Goal: Information Seeking & Learning: Learn about a topic

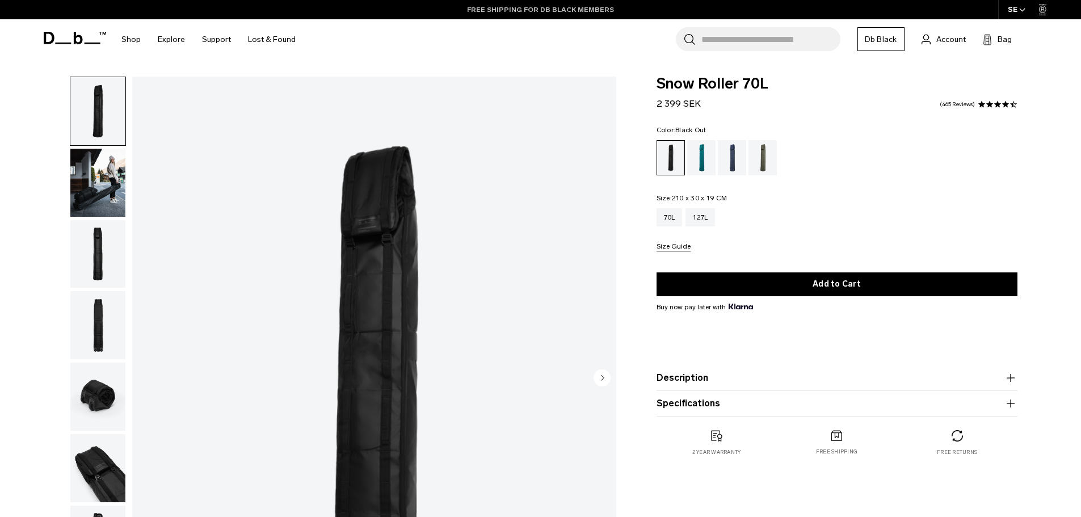
click at [507, 5] on link "FREE SHIPPING FOR DB BLACK MEMBERS" at bounding box center [540, 10] width 147 height 10
click at [707, 214] on div "127L" at bounding box center [700, 217] width 30 height 18
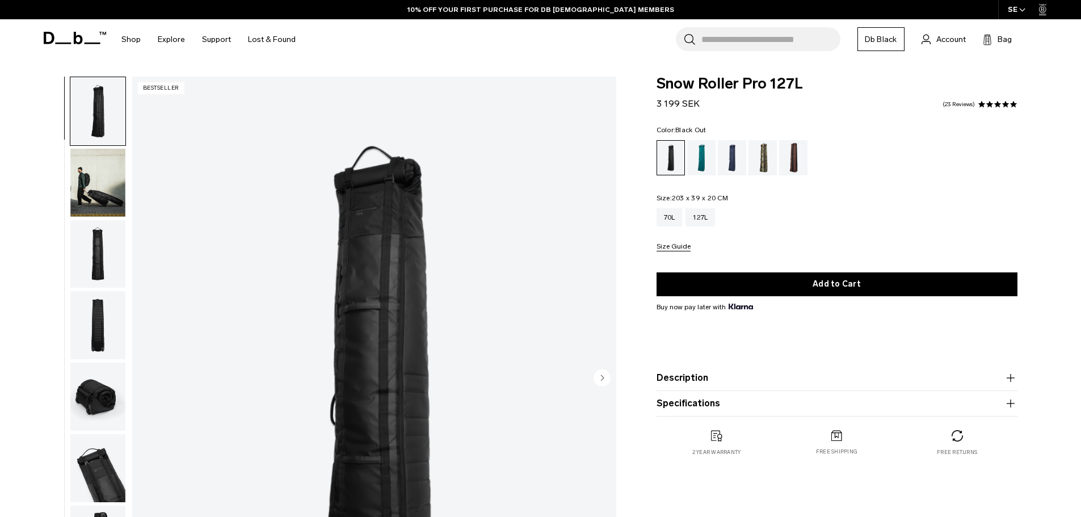
click at [702, 371] on button "Description" at bounding box center [836, 378] width 361 height 14
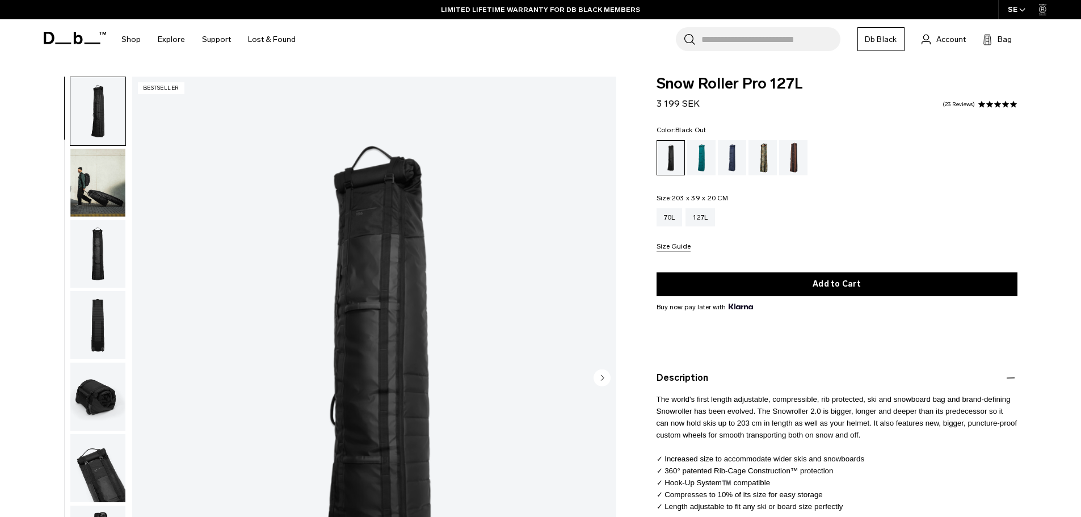
click at [97, 196] on img "button" at bounding box center [97, 183] width 55 height 68
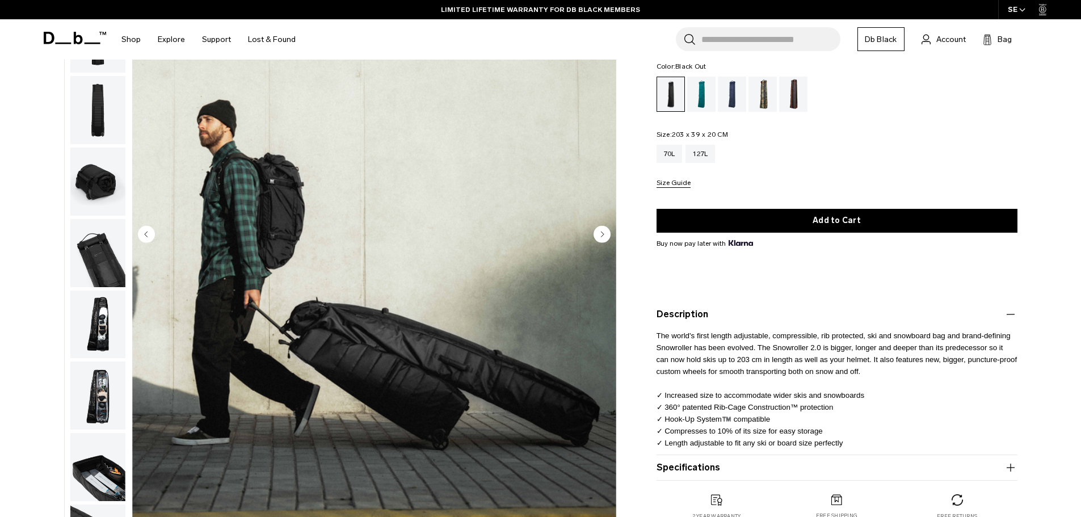
scroll to position [151, 0]
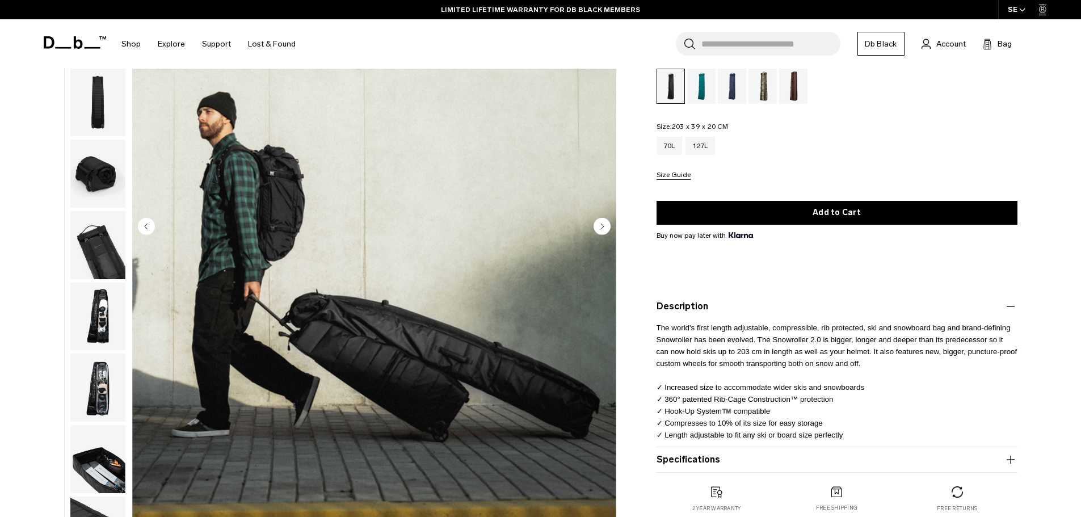
click at [600, 228] on circle "Next slide" at bounding box center [601, 225] width 17 height 17
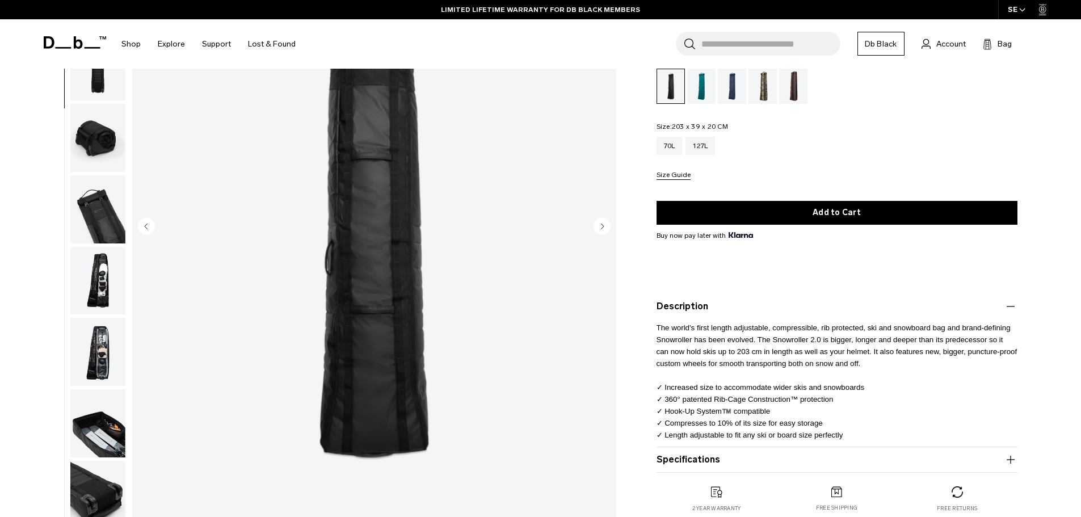
click at [600, 228] on circle "Next slide" at bounding box center [601, 225] width 17 height 17
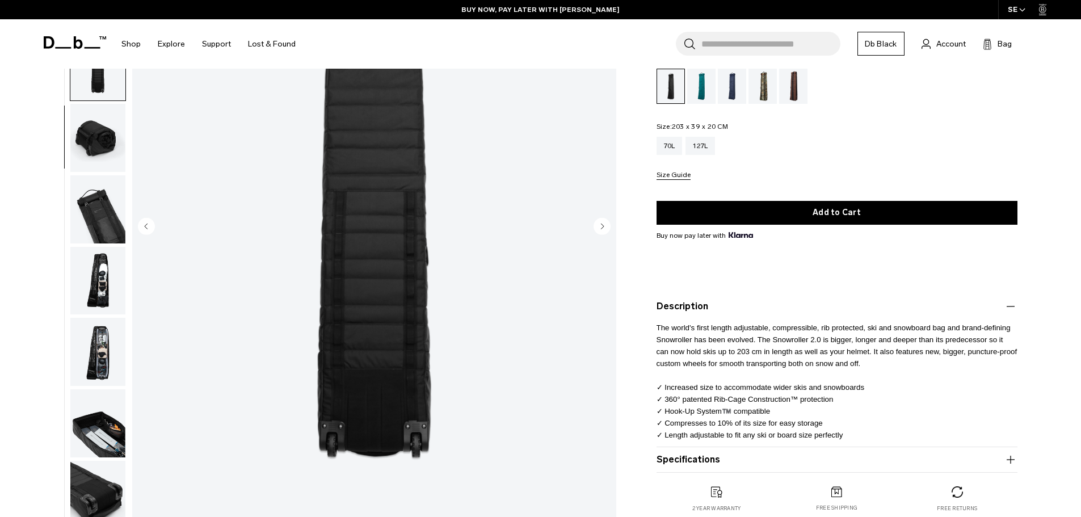
click at [600, 228] on circle "Next slide" at bounding box center [601, 225] width 17 height 17
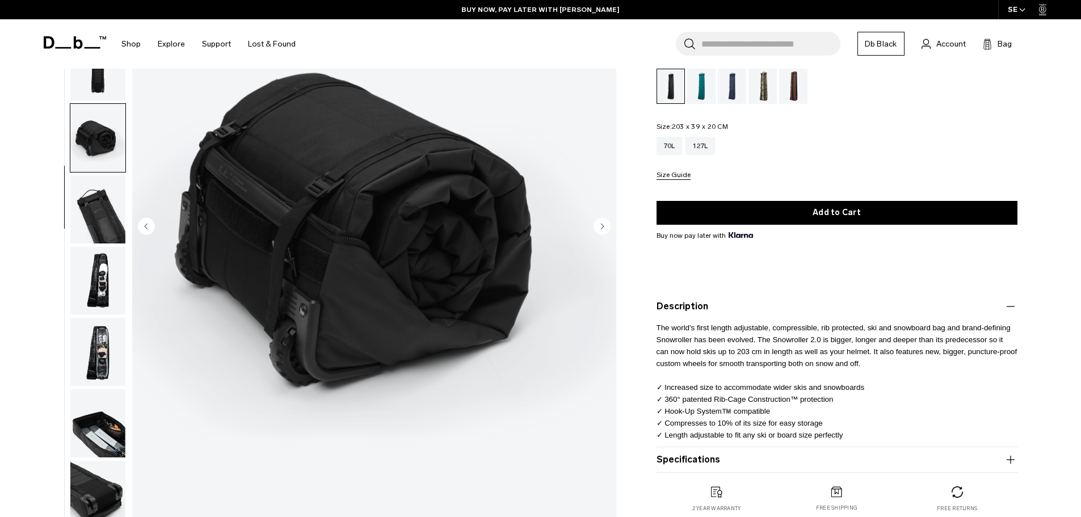
click at [600, 228] on circle "Next slide" at bounding box center [601, 225] width 17 height 17
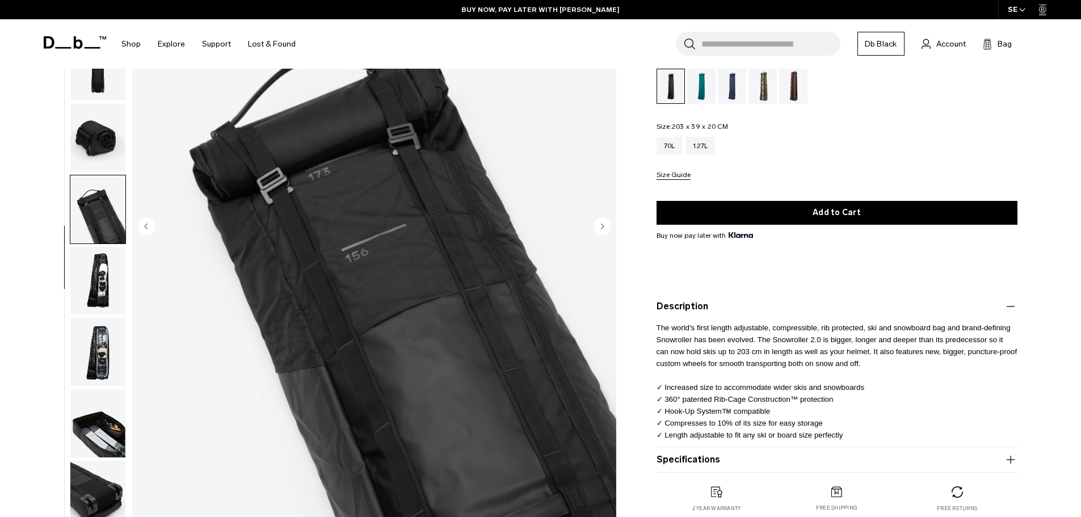
click at [600, 228] on circle "Next slide" at bounding box center [601, 225] width 17 height 17
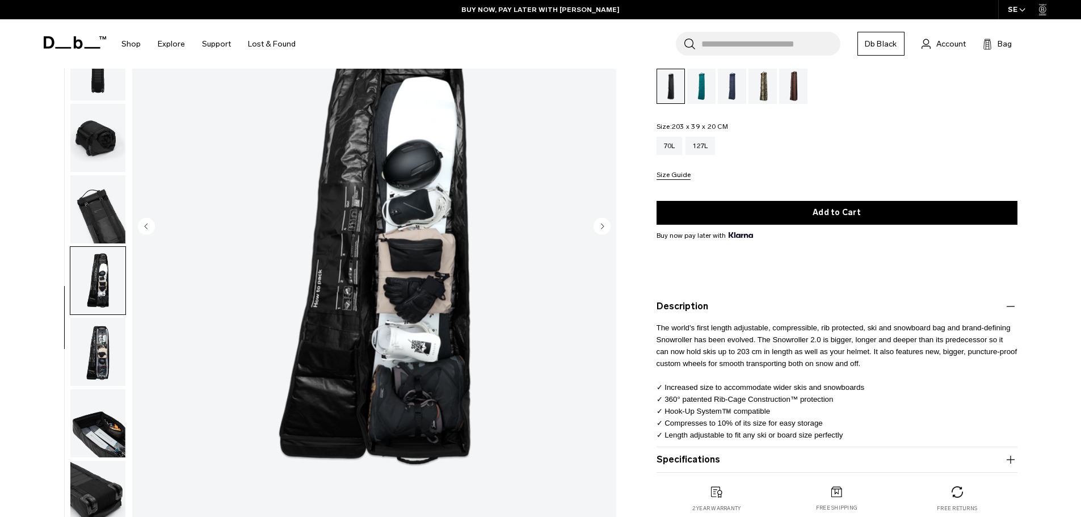
click at [600, 228] on circle "Next slide" at bounding box center [601, 225] width 17 height 17
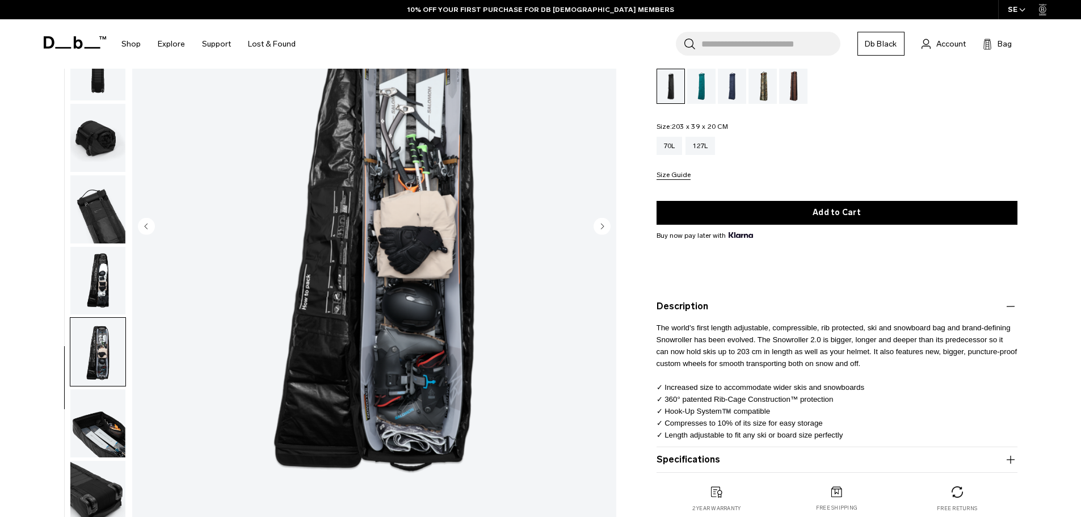
click at [600, 228] on circle "Next slide" at bounding box center [601, 225] width 17 height 17
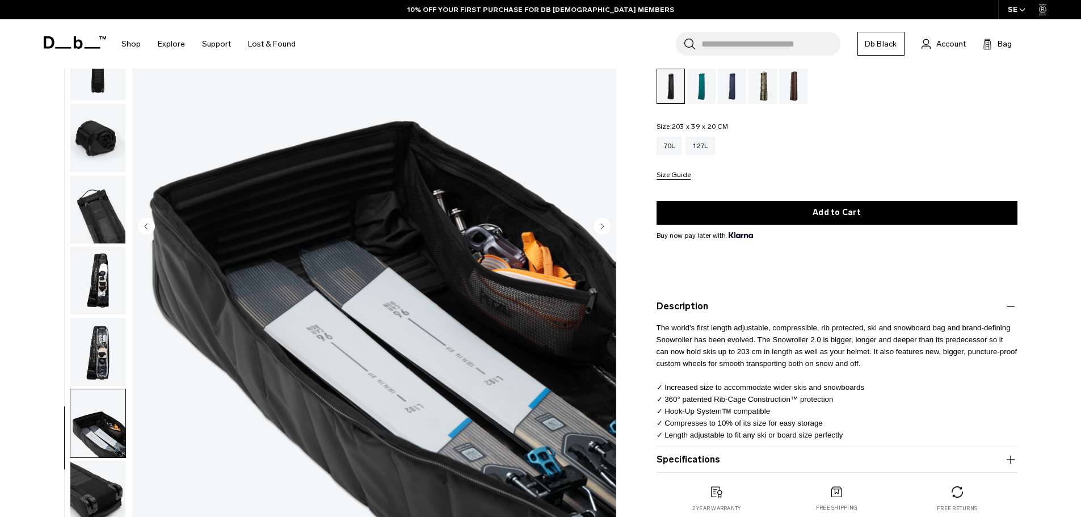
click at [600, 228] on circle "Next slide" at bounding box center [601, 225] width 17 height 17
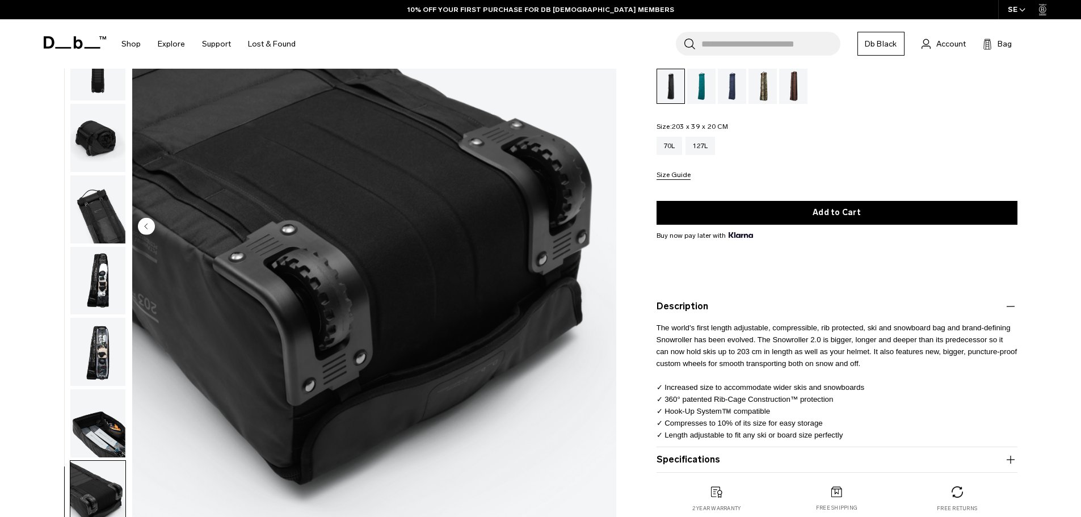
click at [600, 228] on img "10 / 10" at bounding box center [374, 227] width 484 height 604
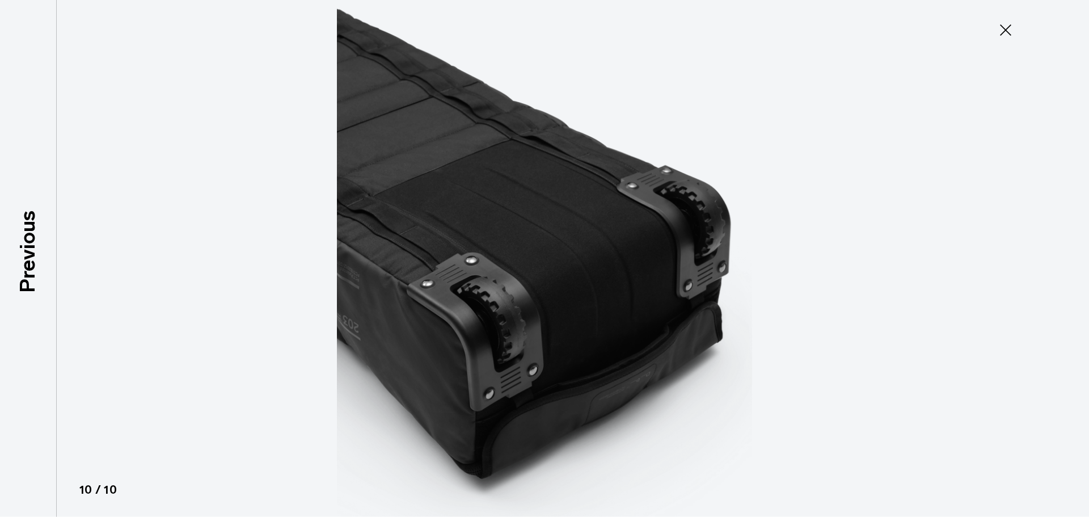
click at [1010, 31] on icon at bounding box center [1006, 30] width 18 height 18
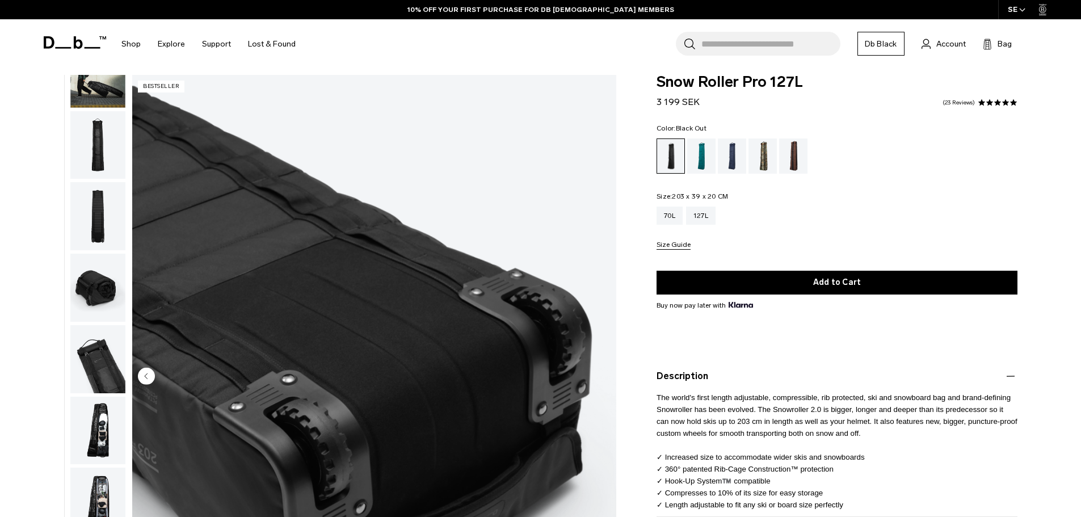
scroll to position [0, 0]
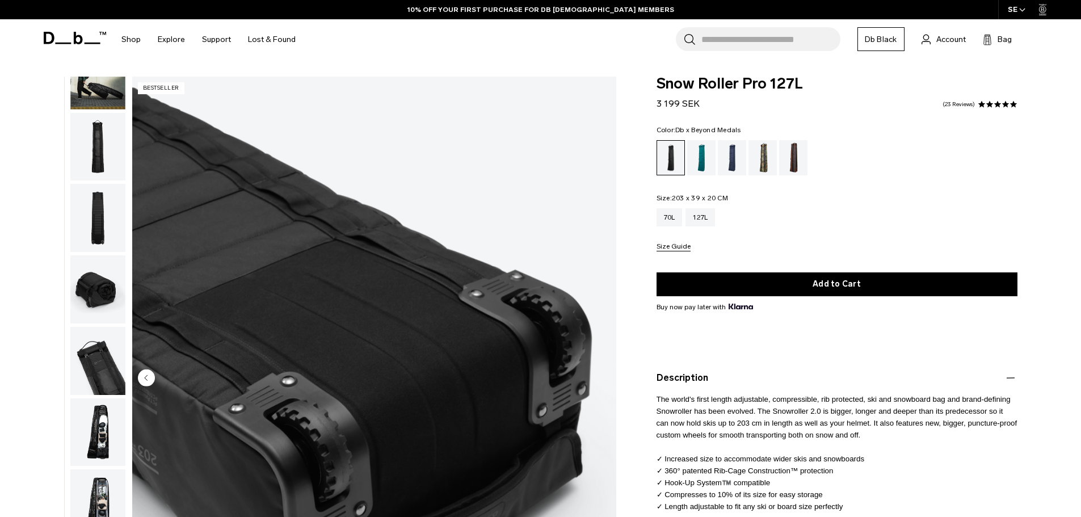
click at [773, 159] on div "Db x Beyond Medals" at bounding box center [762, 157] width 29 height 35
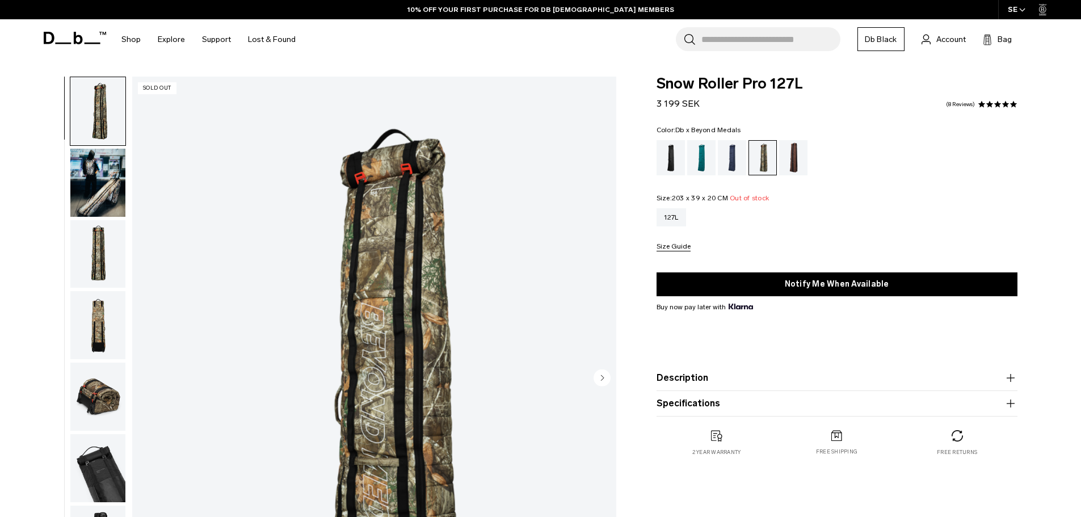
click at [89, 191] on img "button" at bounding box center [97, 183] width 55 height 68
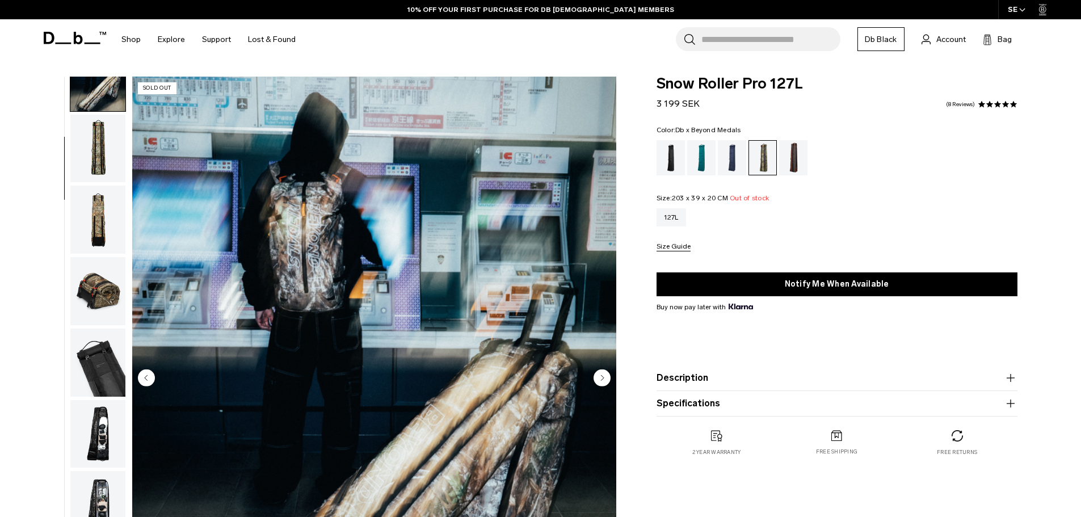
scroll to position [107, 0]
click at [92, 220] on img "button" at bounding box center [97, 218] width 55 height 68
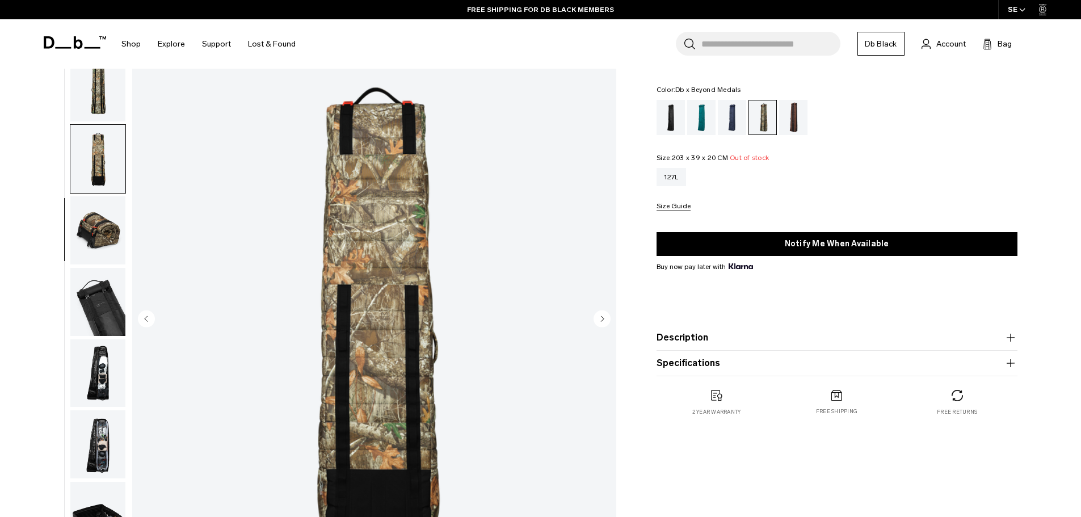
scroll to position [0, 0]
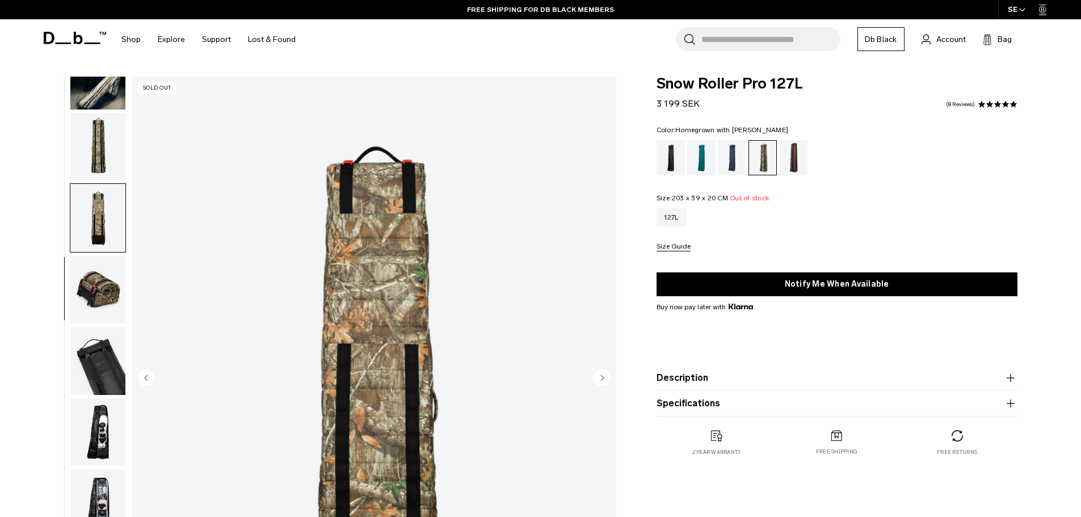
click at [799, 153] on div "Homegrown with Lu" at bounding box center [793, 157] width 29 height 35
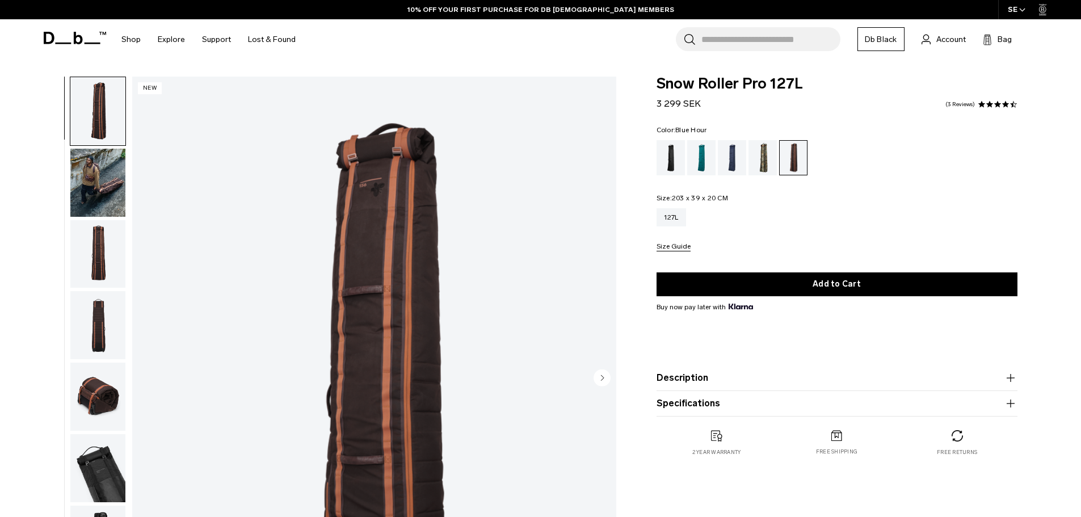
click at [734, 155] on div "Blue Hour" at bounding box center [732, 157] width 29 height 35
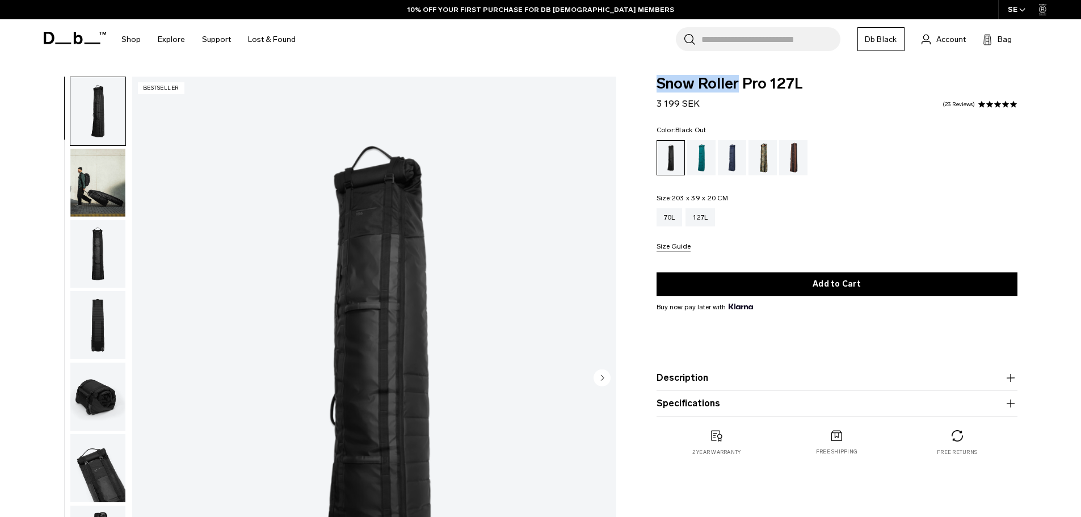
drag, startPoint x: 655, startPoint y: 79, endPoint x: 738, endPoint y: 82, distance: 82.9
click at [738, 82] on div "Snow Roller Pro 127L 3 199 SEK 4.9 star rating 23 Reviews Color: Black Out Out …" at bounding box center [836, 278] width 429 height 402
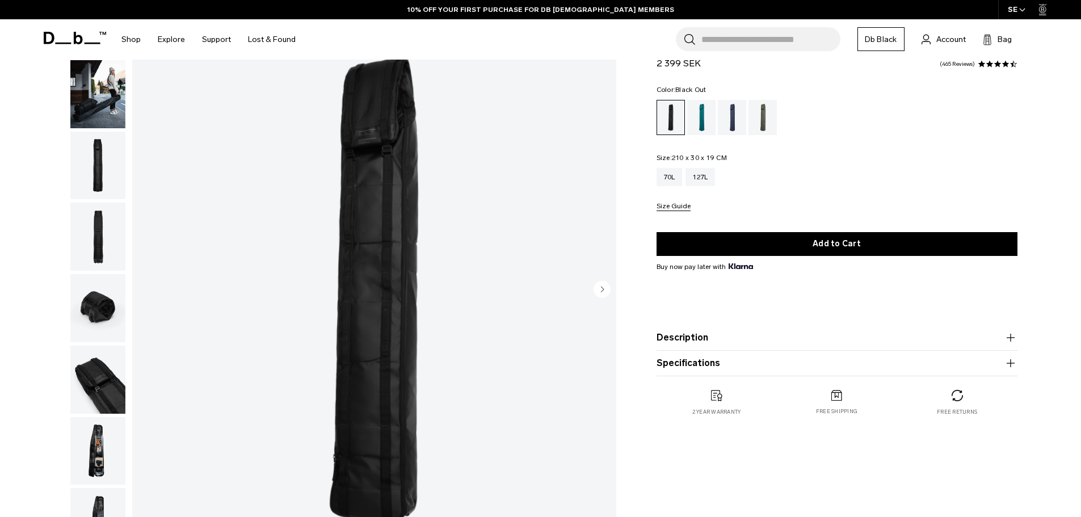
scroll to position [227, 0]
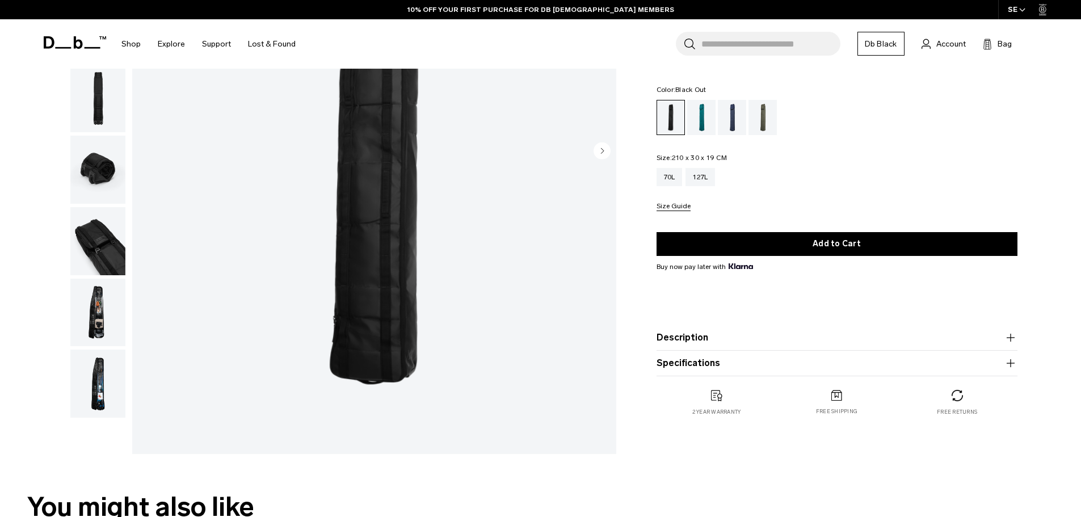
click at [101, 304] on img "button" at bounding box center [97, 313] width 55 height 68
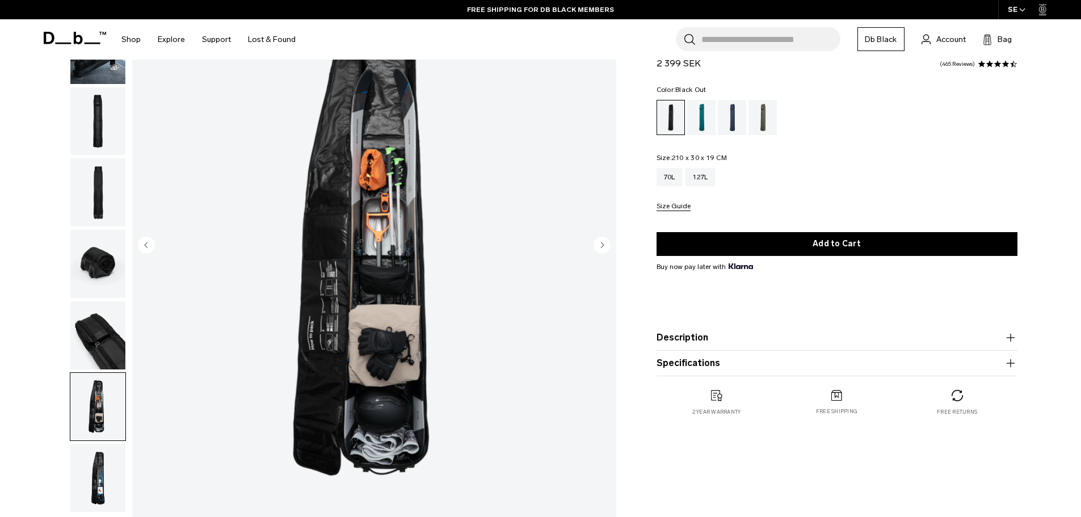
scroll to position [151, 0]
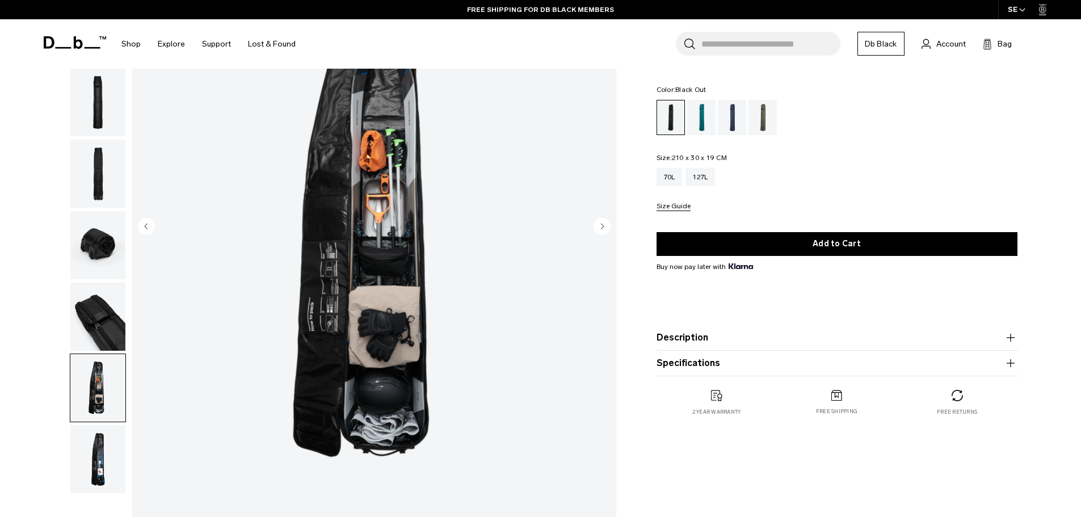
click at [85, 445] on img "button" at bounding box center [97, 459] width 55 height 68
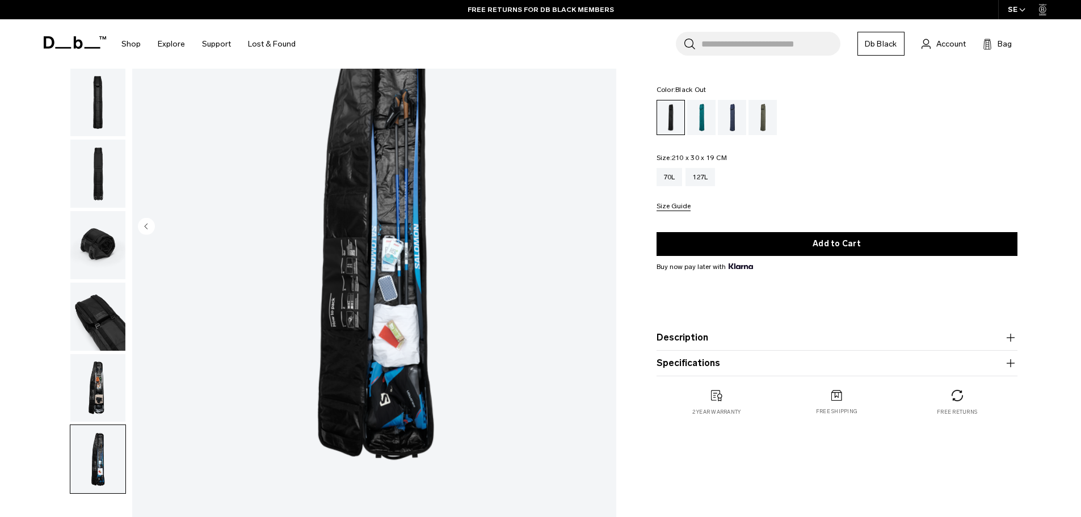
click at [103, 393] on img "button" at bounding box center [97, 388] width 55 height 68
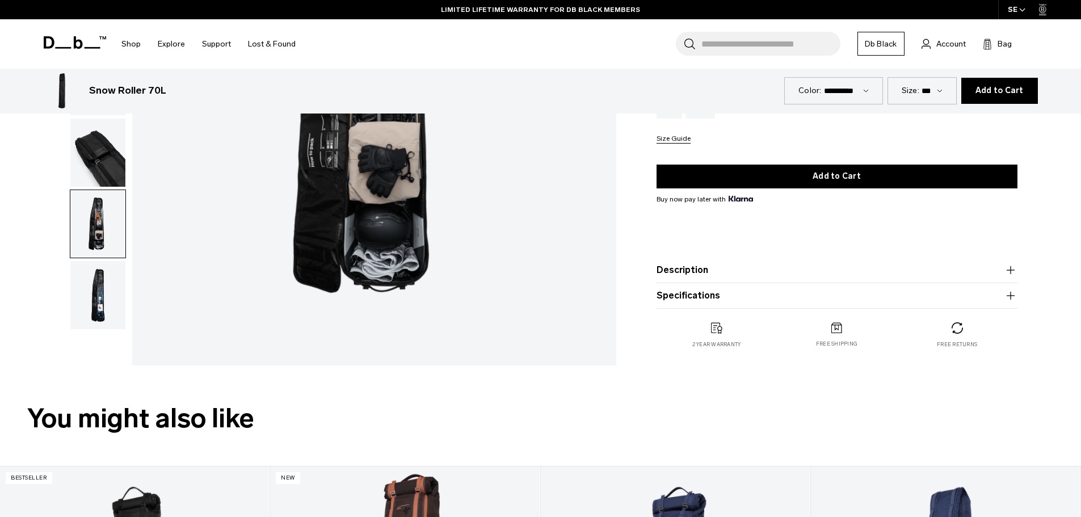
scroll to position [302, 0]
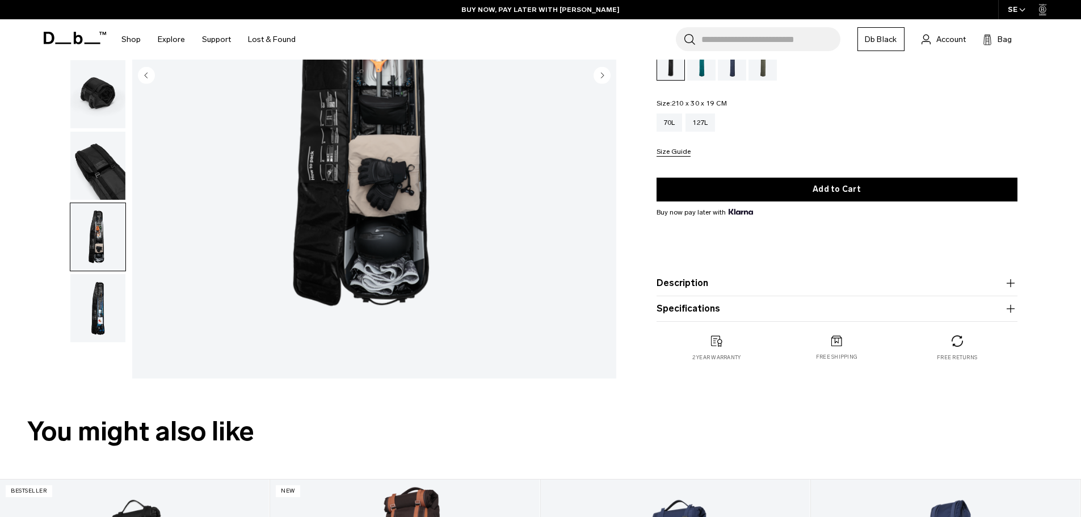
click at [711, 277] on button "Description" at bounding box center [836, 283] width 361 height 14
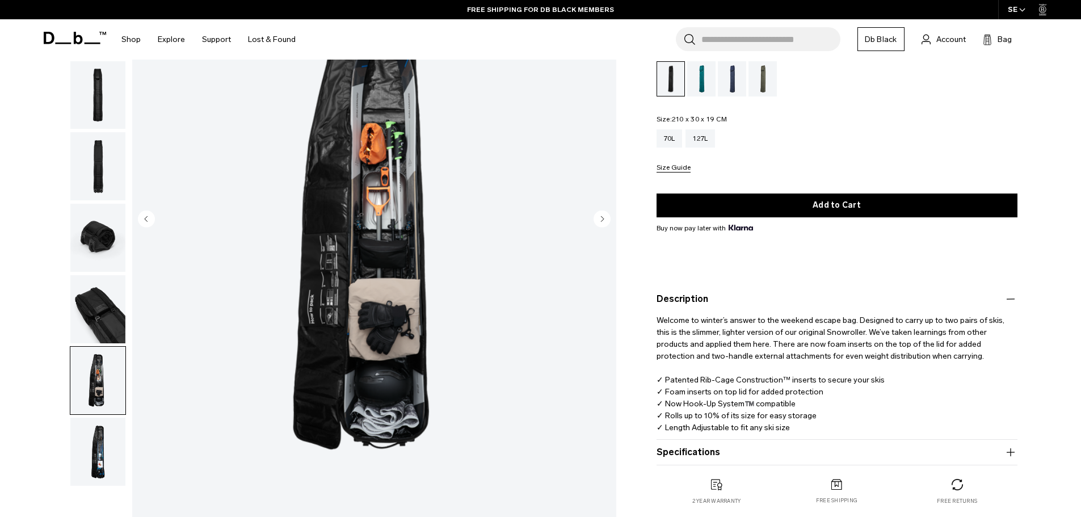
scroll to position [151, 0]
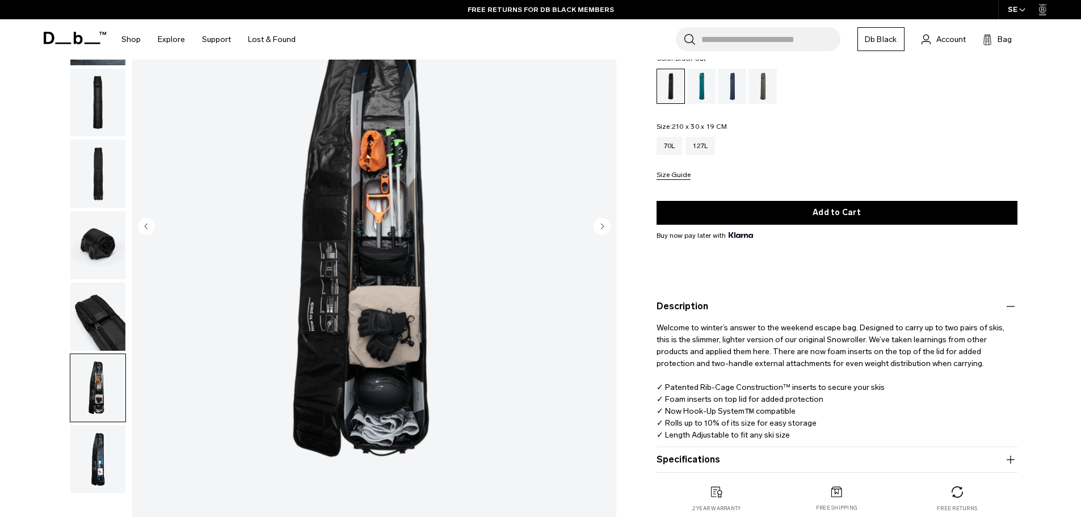
click at [600, 222] on circle "Next slide" at bounding box center [601, 225] width 17 height 17
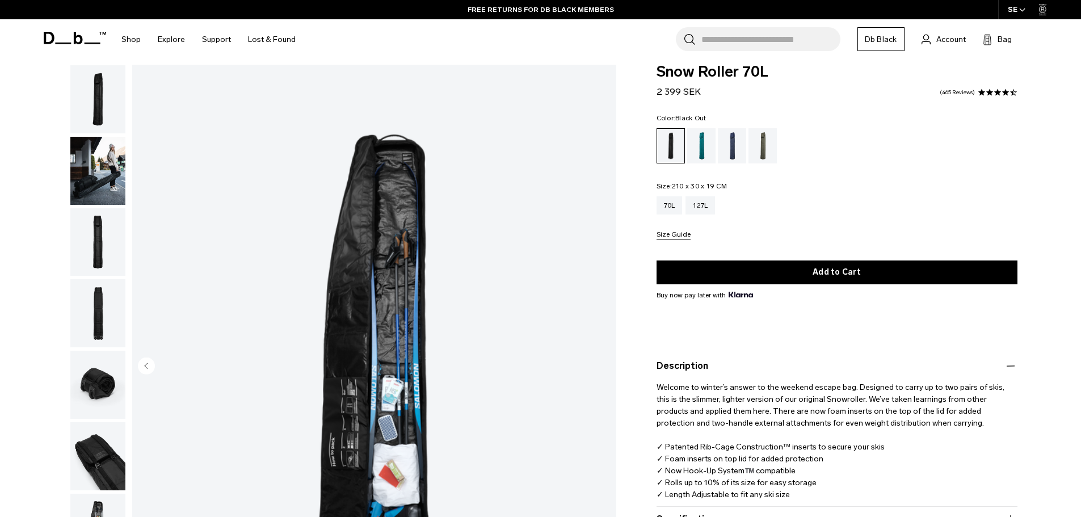
scroll to position [0, 0]
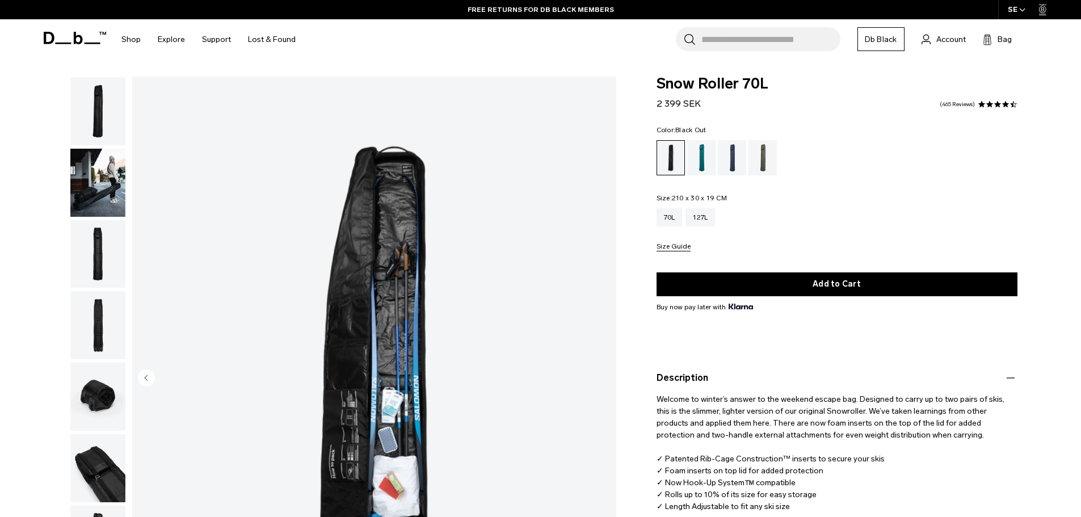
click at [120, 188] on img "button" at bounding box center [97, 183] width 55 height 68
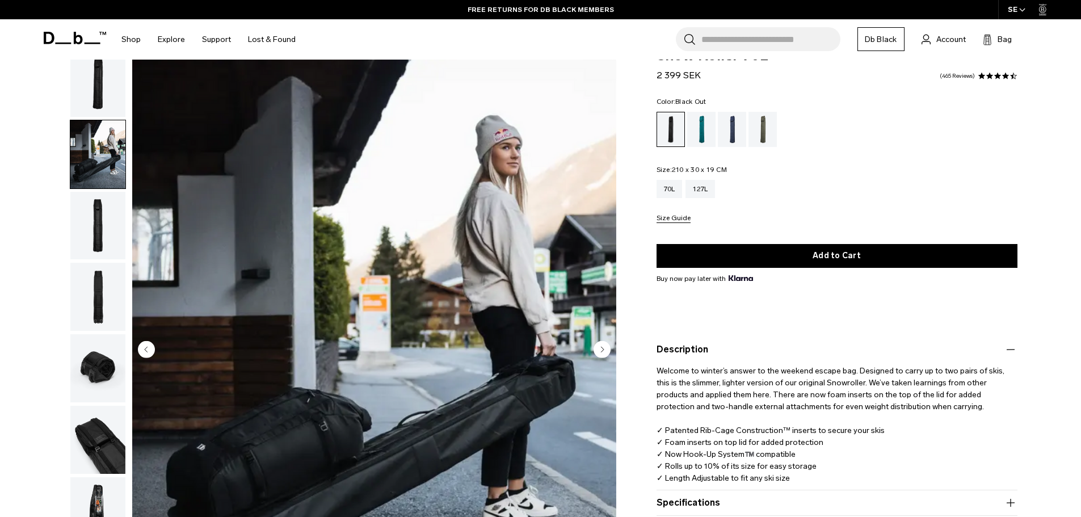
scroll to position [75, 0]
